Goal: Task Accomplishment & Management: Manage account settings

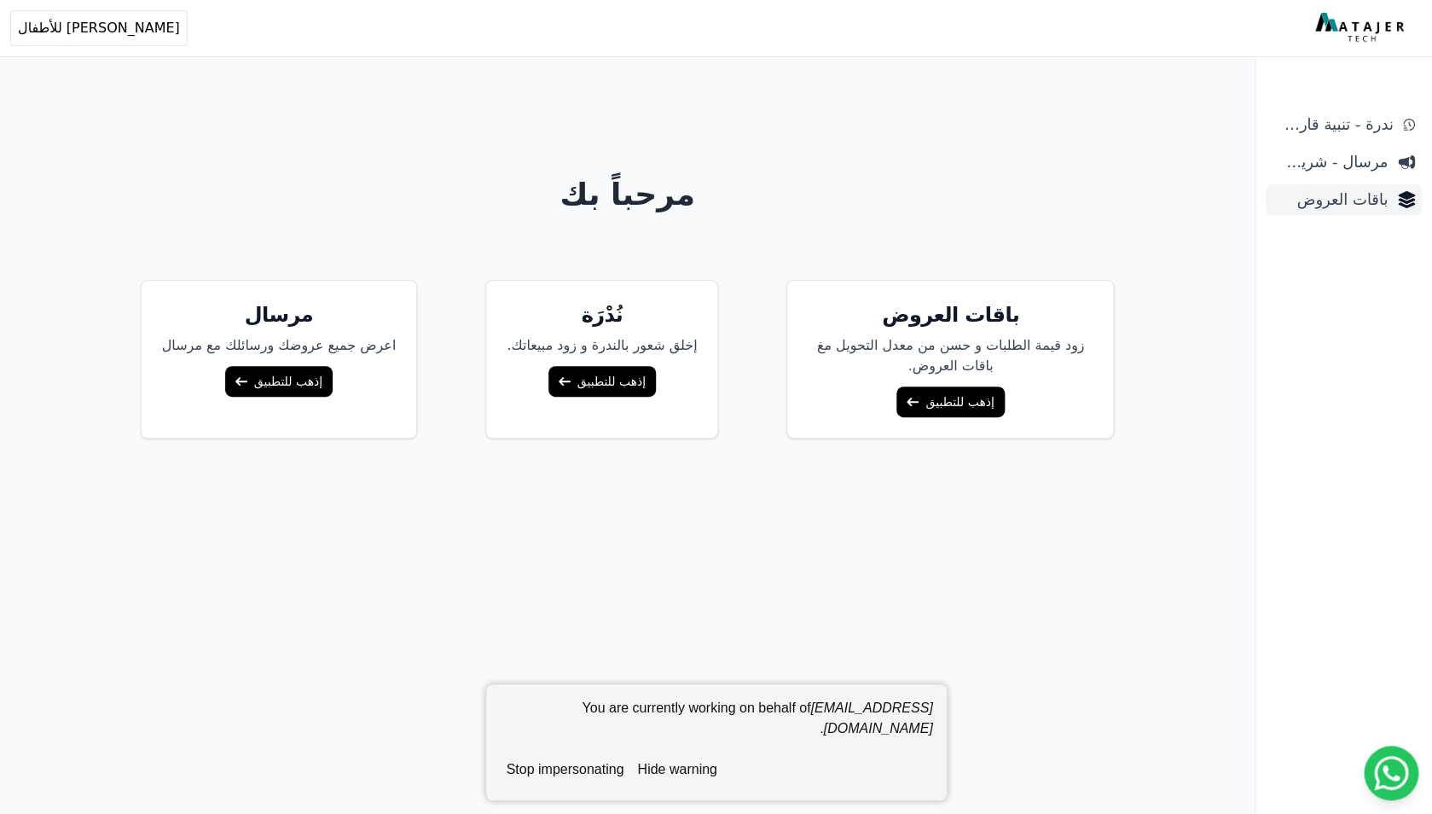
click at [1378, 200] on span "باقات العروض" at bounding box center [1330, 200] width 115 height 24
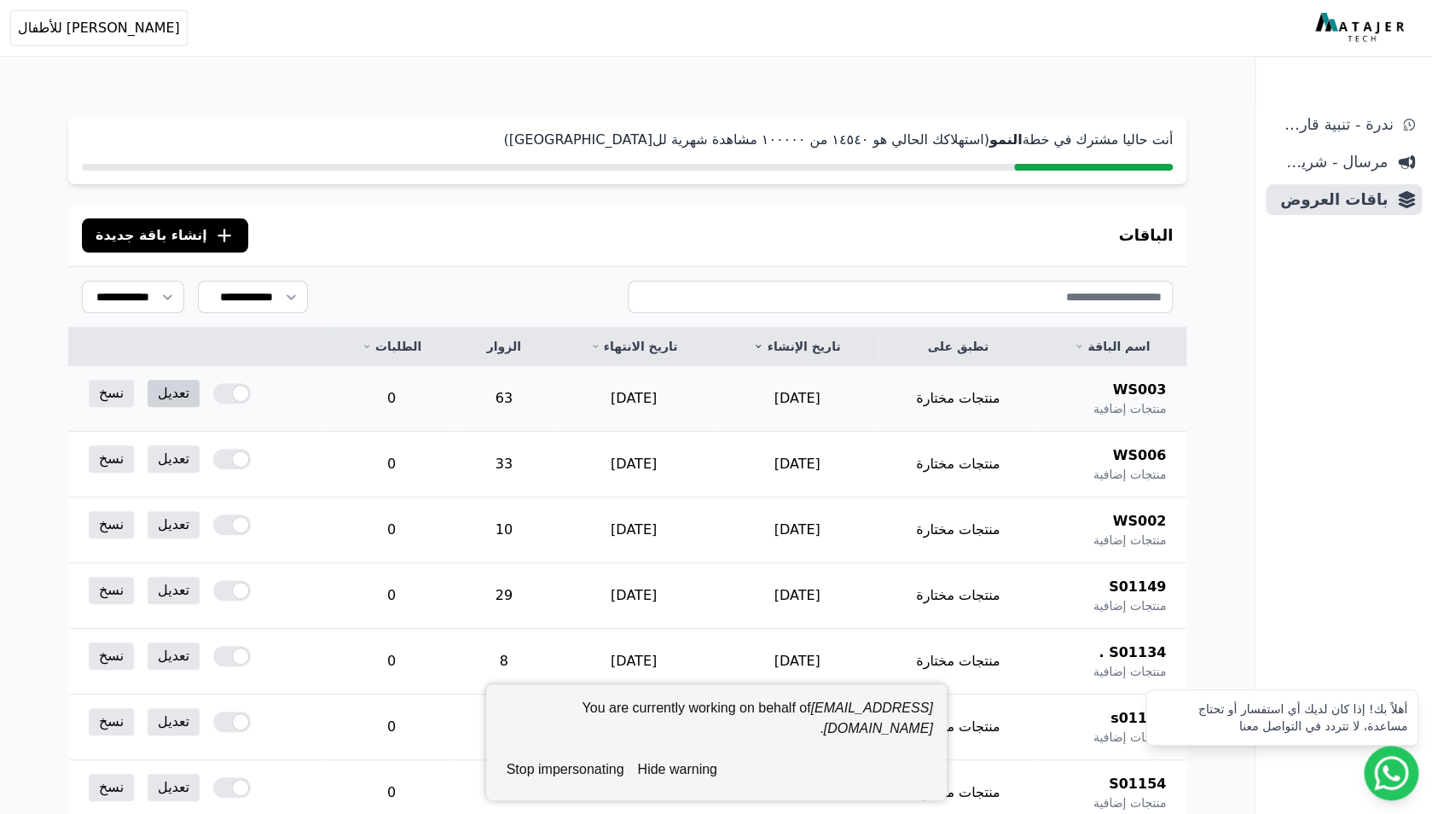
click at [169, 392] on link "تعديل" at bounding box center [174, 393] width 52 height 27
click at [171, 460] on link "تعديل" at bounding box center [174, 458] width 52 height 27
click at [170, 526] on link "تعديل" at bounding box center [174, 524] width 52 height 27
click at [176, 591] on link "تعديل" at bounding box center [174, 590] width 52 height 27
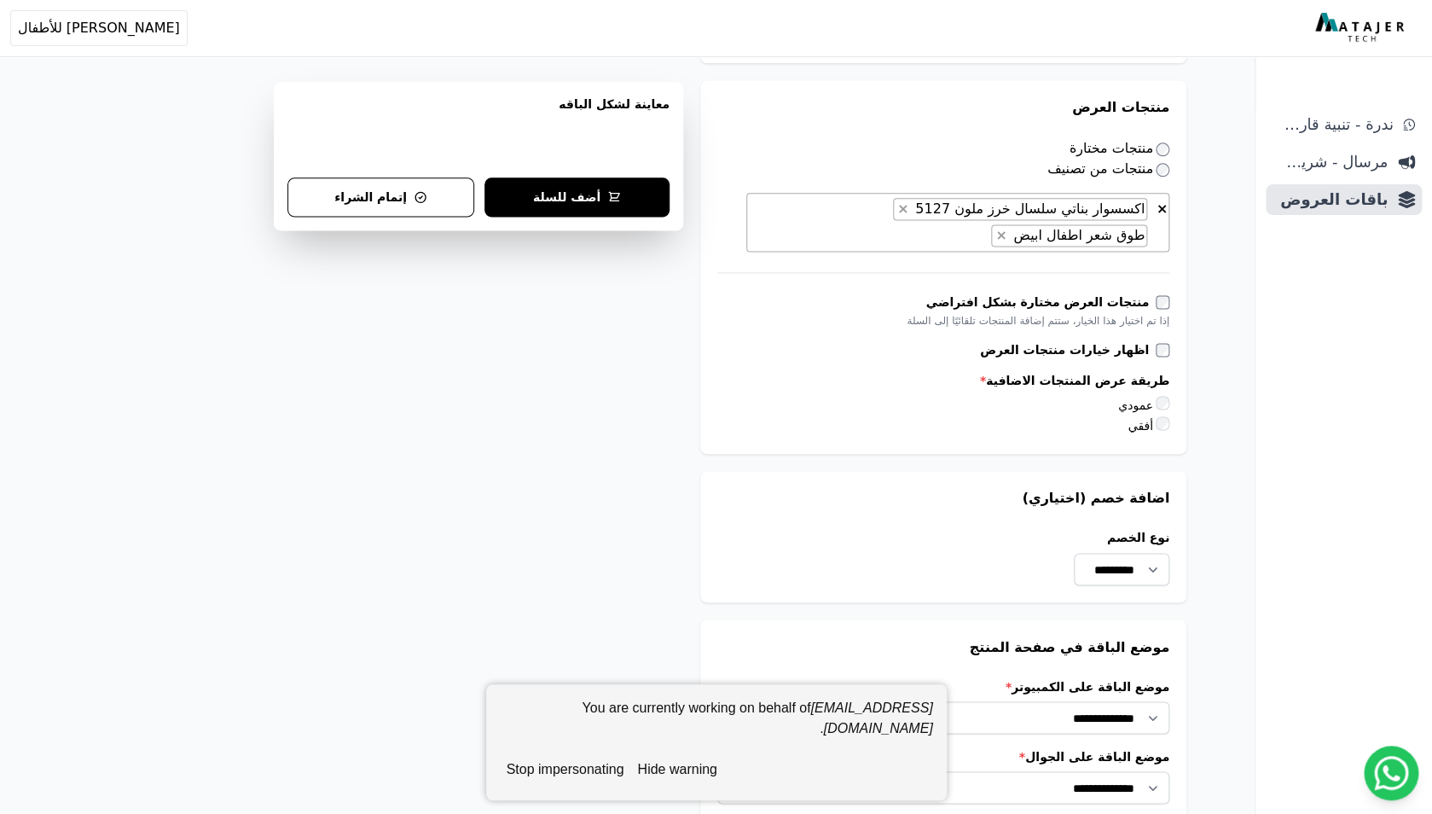
scroll to position [943, 0]
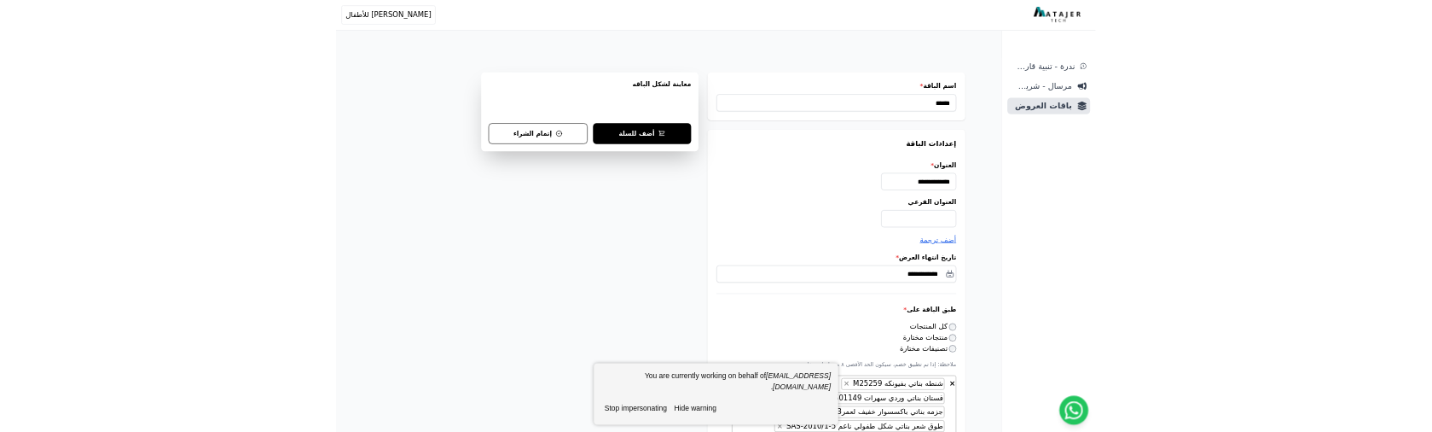
scroll to position [943, 0]
